Goal: Task Accomplishment & Management: Use online tool/utility

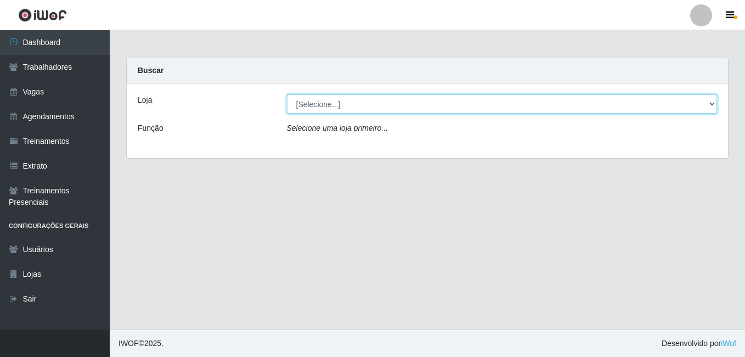
click at [349, 111] on select "[Selecione...] BL Importadora" at bounding box center [502, 103] width 431 height 19
select select "259"
click at [287, 94] on select "[Selecione...] BL Importadora" at bounding box center [502, 103] width 431 height 19
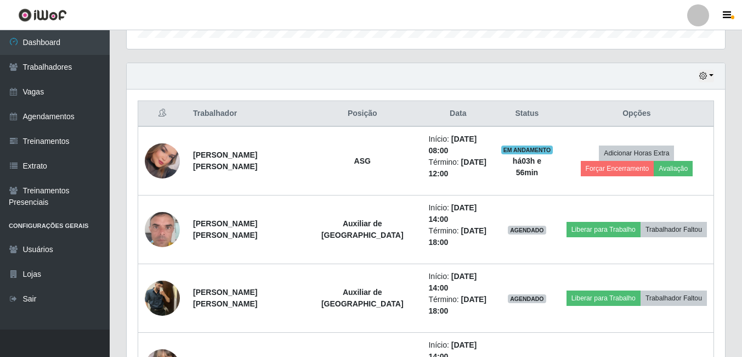
scroll to position [451, 0]
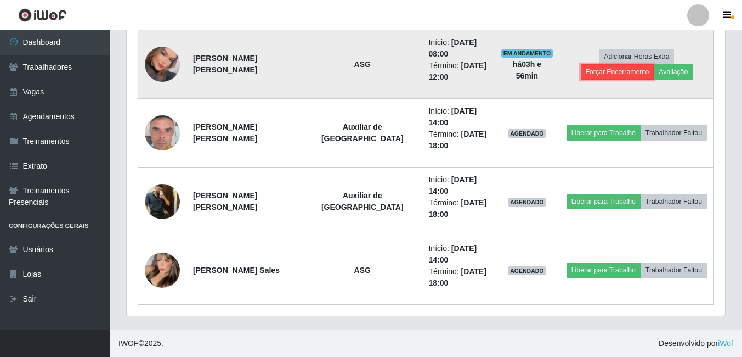
click at [654, 64] on button "Forçar Encerramento" at bounding box center [618, 71] width 74 height 15
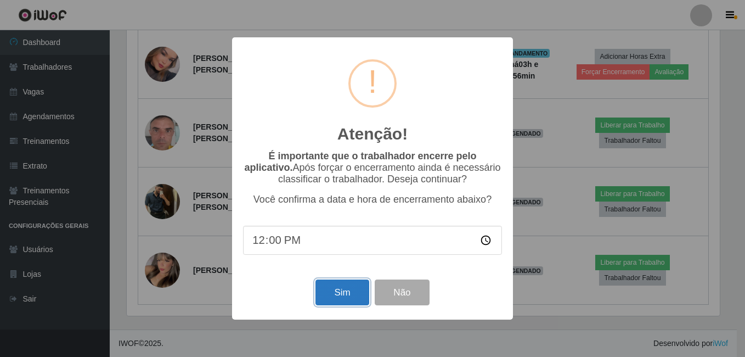
click at [357, 288] on button "Sim" at bounding box center [341, 292] width 53 height 26
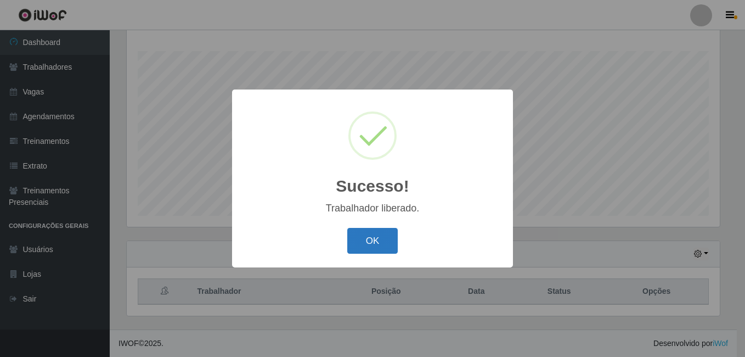
click at [376, 231] on button "OK" at bounding box center [372, 241] width 51 height 26
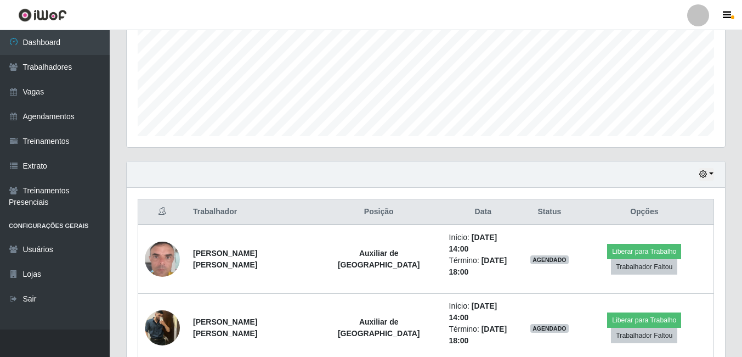
scroll to position [323, 0]
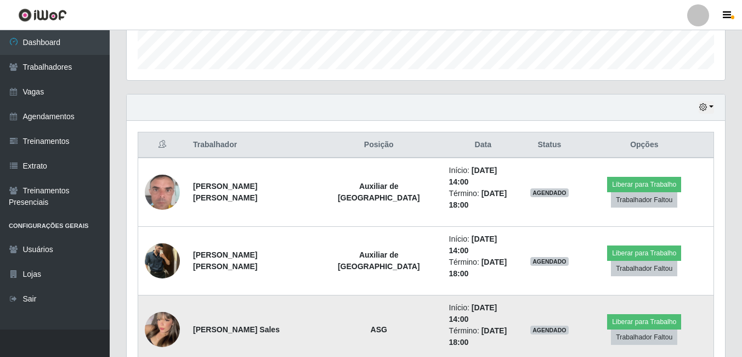
click at [151, 295] on td at bounding box center [162, 329] width 49 height 69
click at [156, 305] on img at bounding box center [162, 329] width 35 height 48
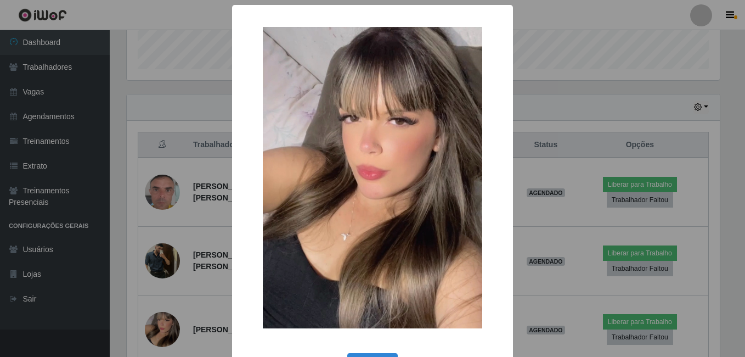
click at [156, 278] on div "× OK Cancel" at bounding box center [372, 178] width 745 height 357
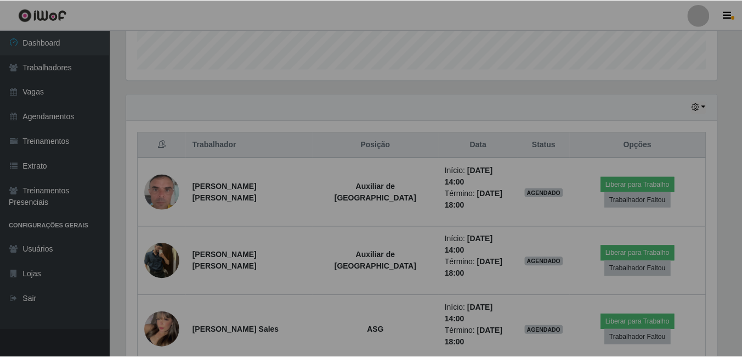
scroll to position [228, 598]
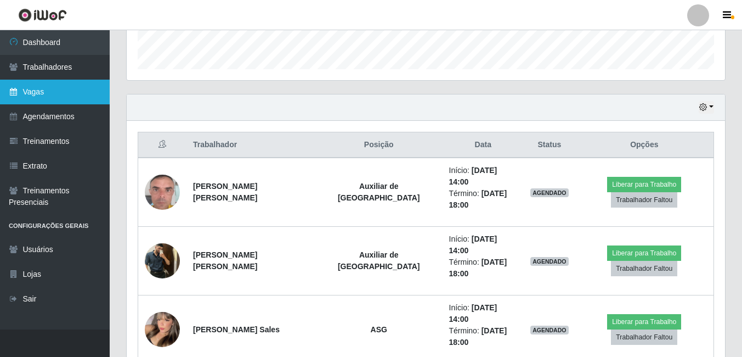
click at [43, 94] on link "Vagas" at bounding box center [55, 92] width 110 height 25
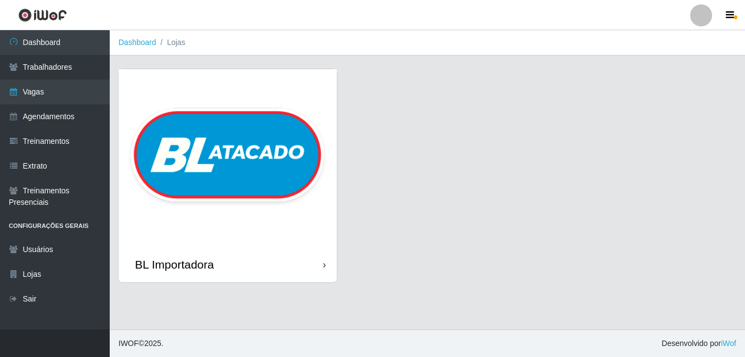
click at [277, 142] on img at bounding box center [227, 157] width 218 height 177
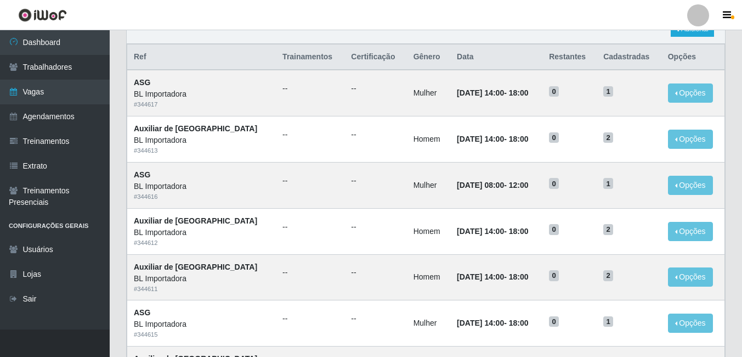
scroll to position [110, 0]
